Goal: Information Seeking & Learning: Learn about a topic

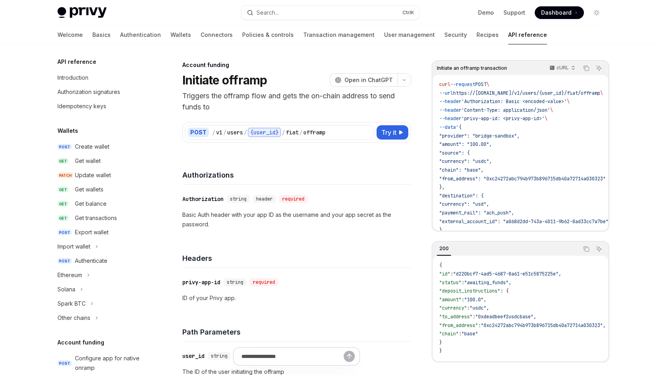
scroll to position [239, 0]
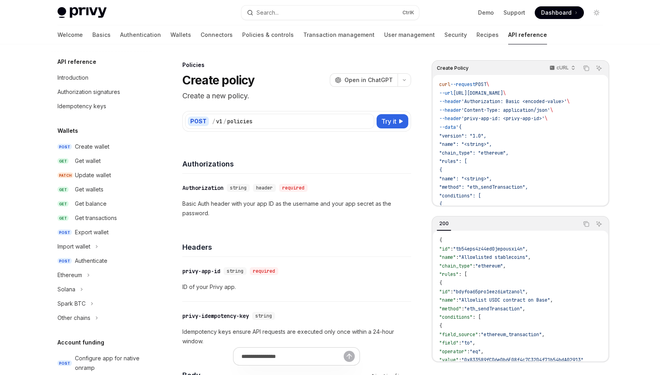
scroll to position [294, 0]
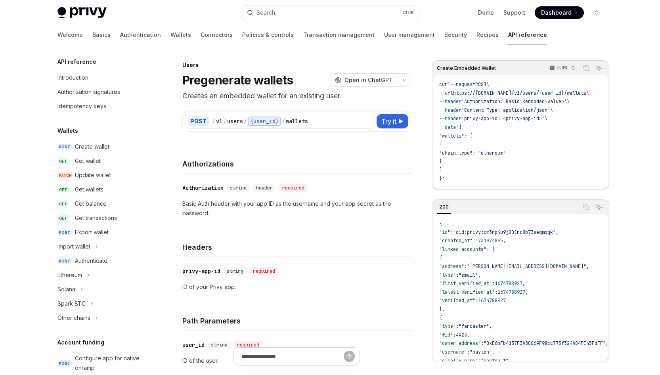
scroll to position [459, 0]
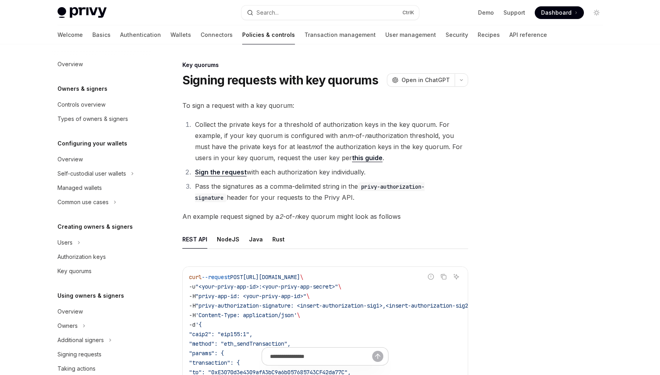
scroll to position [183, 0]
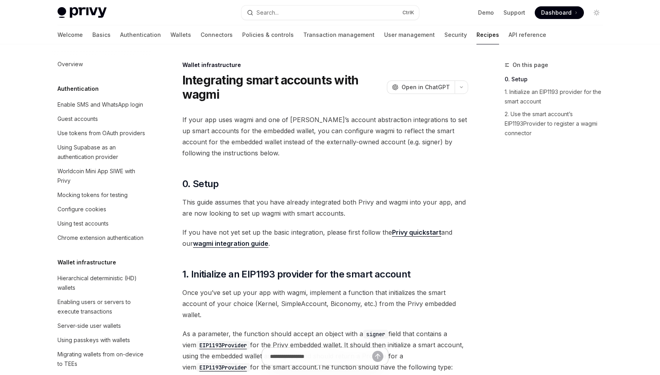
scroll to position [273, 0]
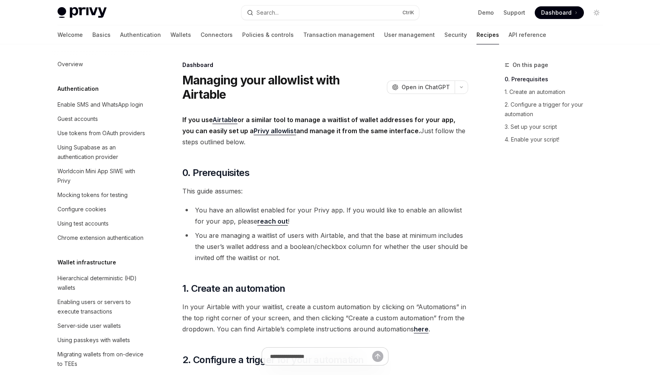
scroll to position [473, 0]
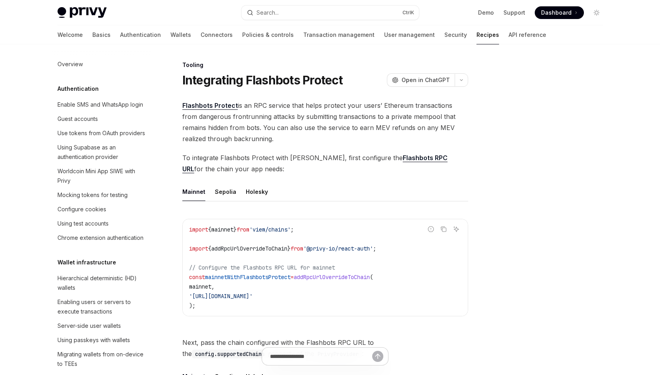
scroll to position [985, 0]
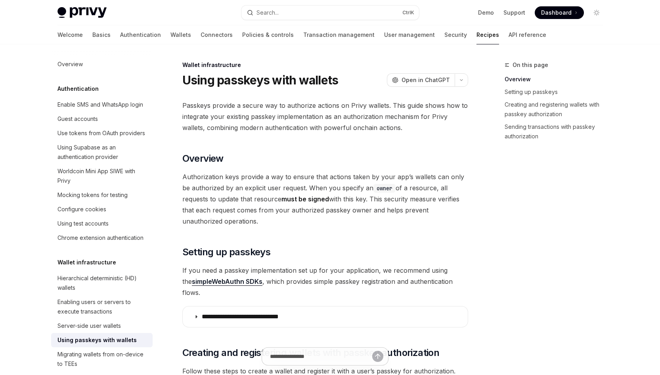
scroll to position [159, 0]
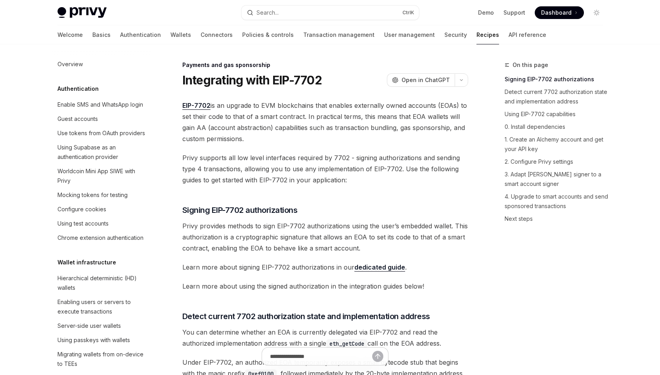
scroll to position [683, 0]
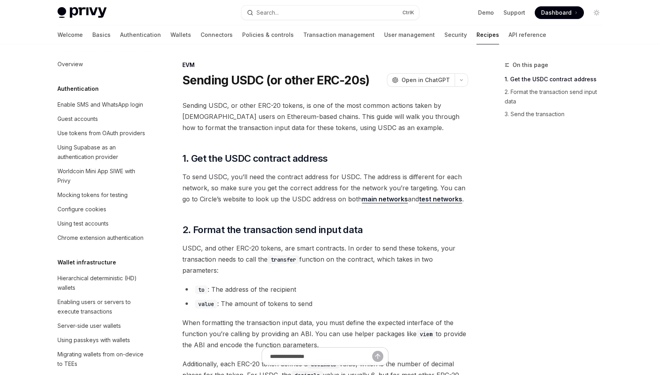
scroll to position [1059, 0]
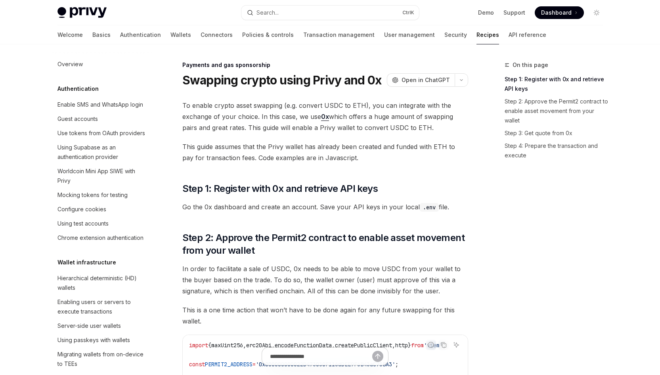
scroll to position [664, 0]
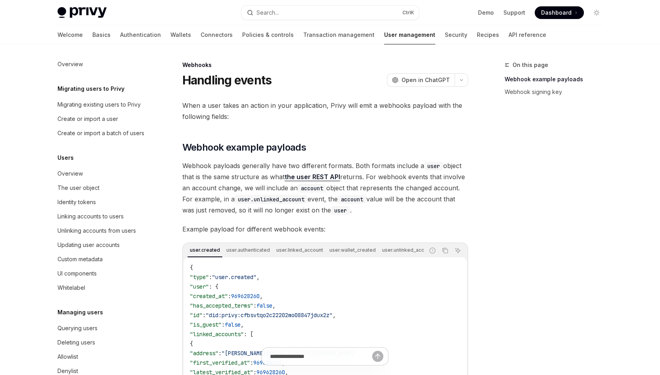
scroll to position [83, 0]
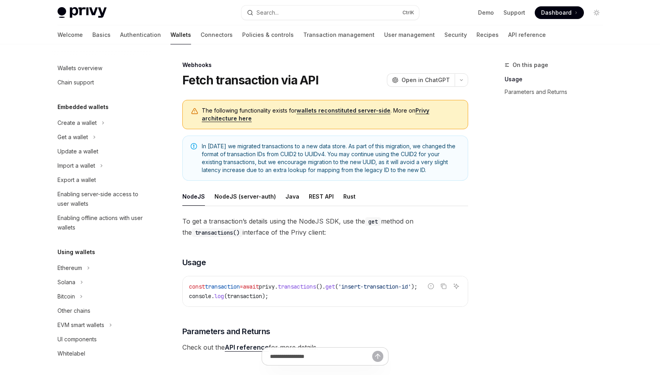
scroll to position [306, 0]
